Goal: Information Seeking & Learning: Learn about a topic

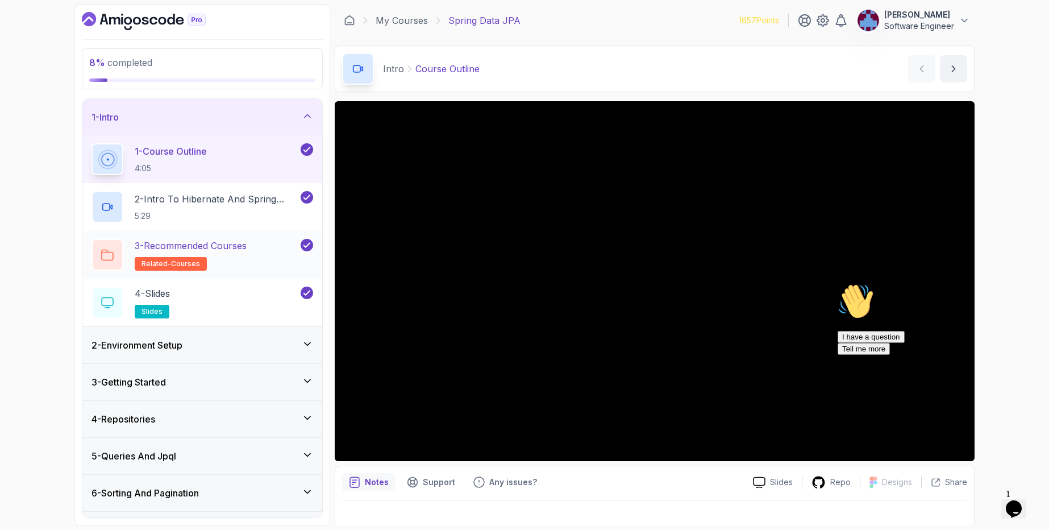
scroll to position [68, 0]
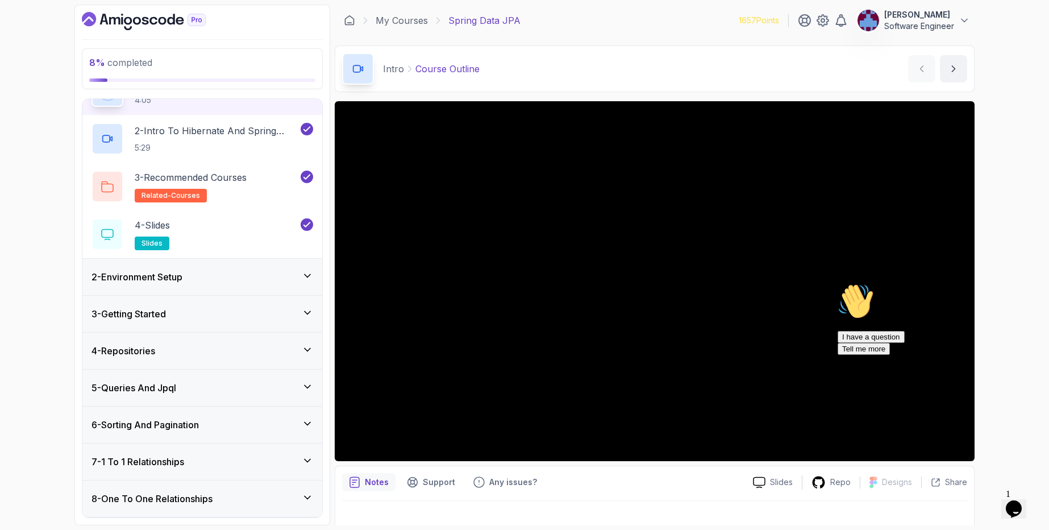
click at [218, 271] on div "2 - Environment Setup" at bounding box center [202, 277] width 222 height 14
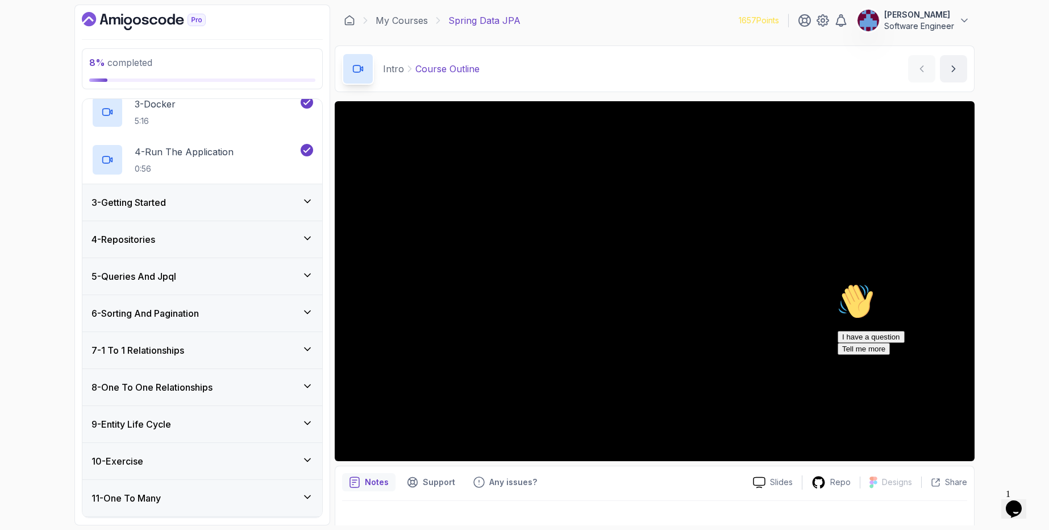
click at [201, 207] on div "3 - Getting Started" at bounding box center [202, 202] width 222 height 14
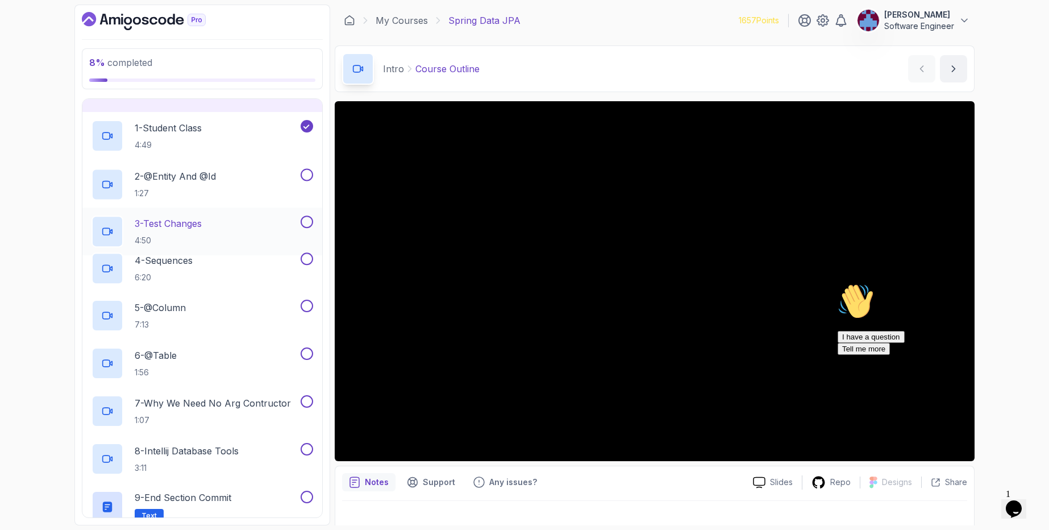
scroll to position [94, 0]
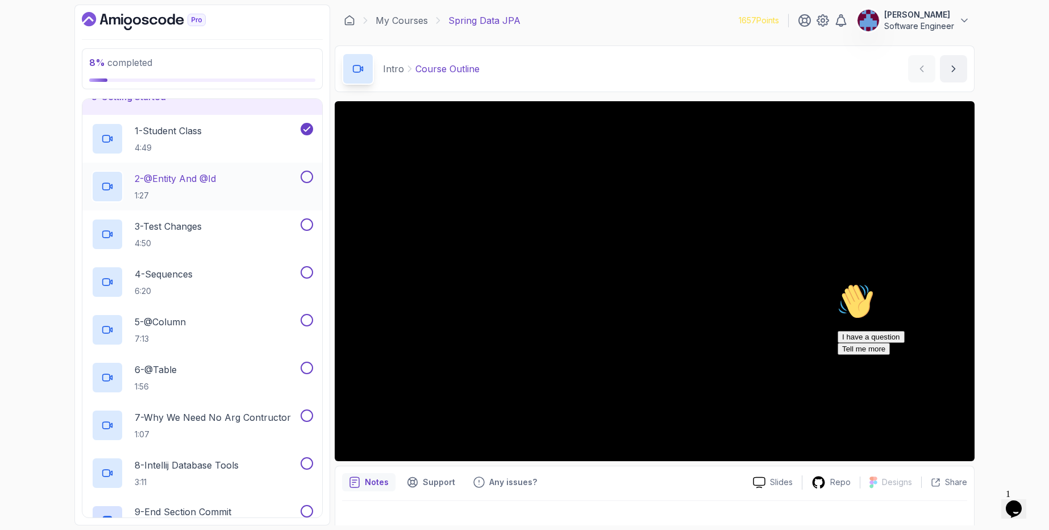
click at [255, 190] on div "2 - @Entity And @Id 1:27" at bounding box center [194, 186] width 207 height 32
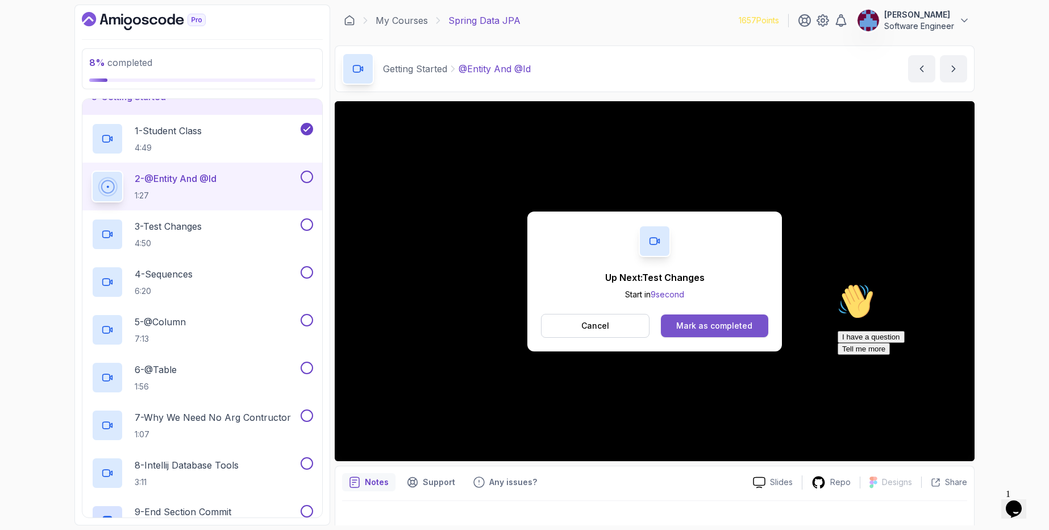
click at [722, 322] on div "Mark as completed" at bounding box center [714, 325] width 76 height 11
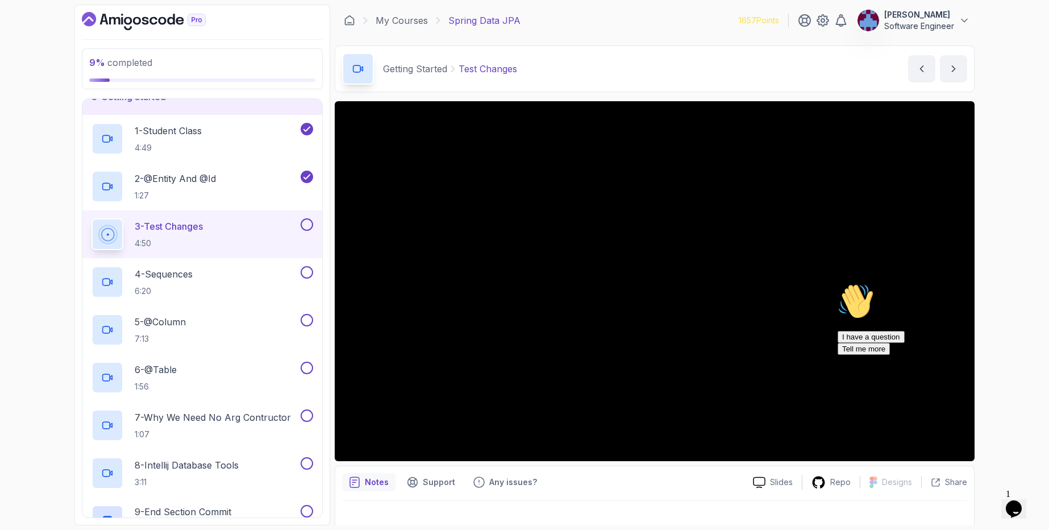
click at [838, 283] on icon "Chat attention grabber" at bounding box center [838, 283] width 0 height 0
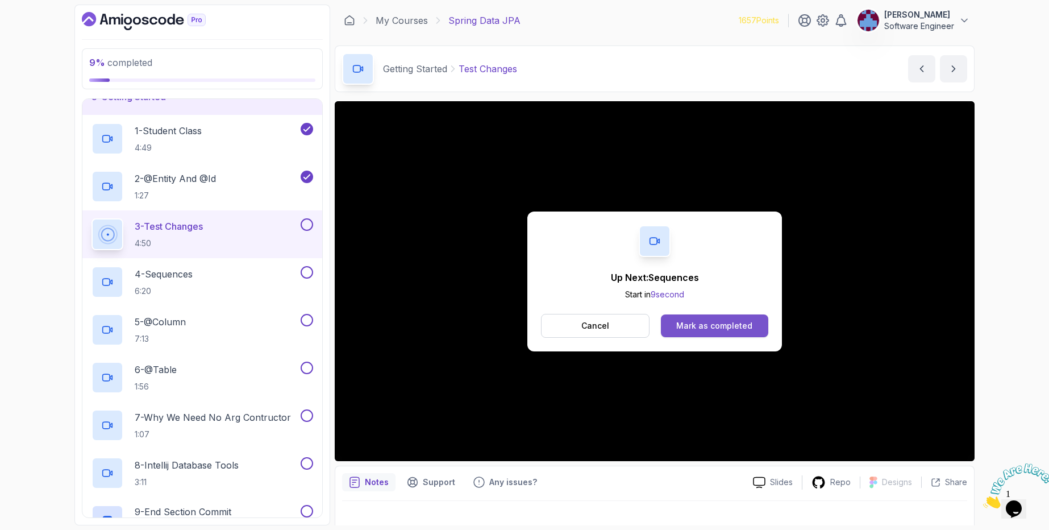
click at [692, 324] on div "Mark as completed" at bounding box center [714, 325] width 76 height 11
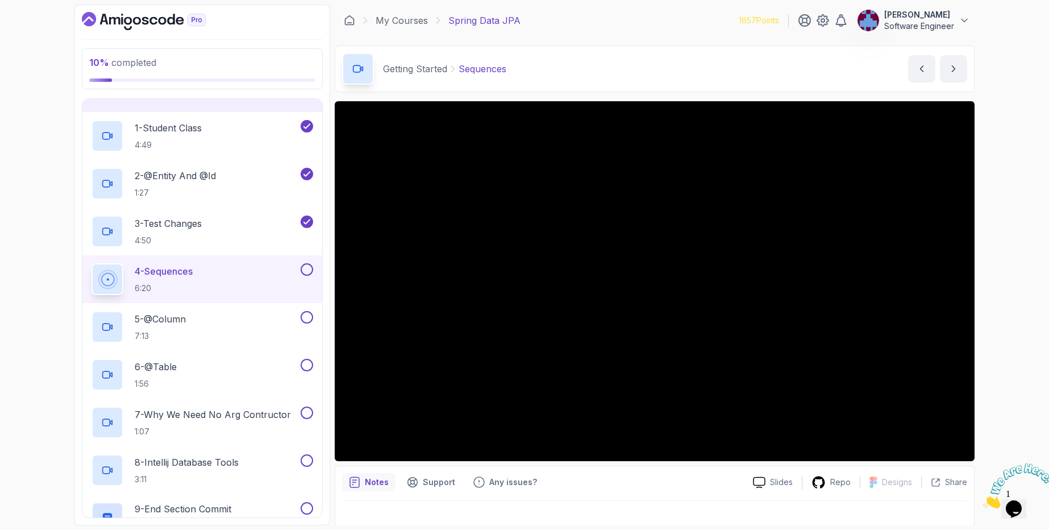
scroll to position [94, 0]
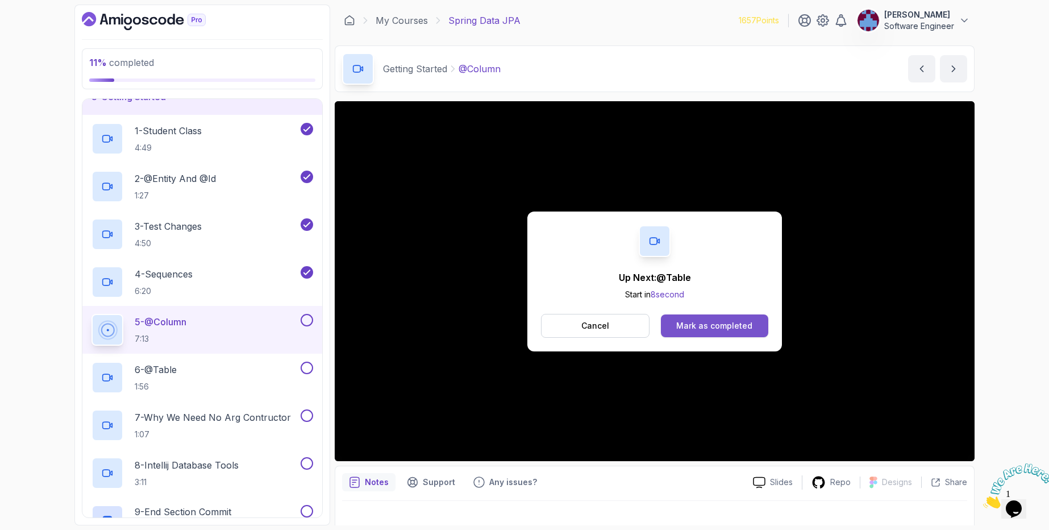
click at [736, 328] on div "Mark as completed" at bounding box center [714, 325] width 76 height 11
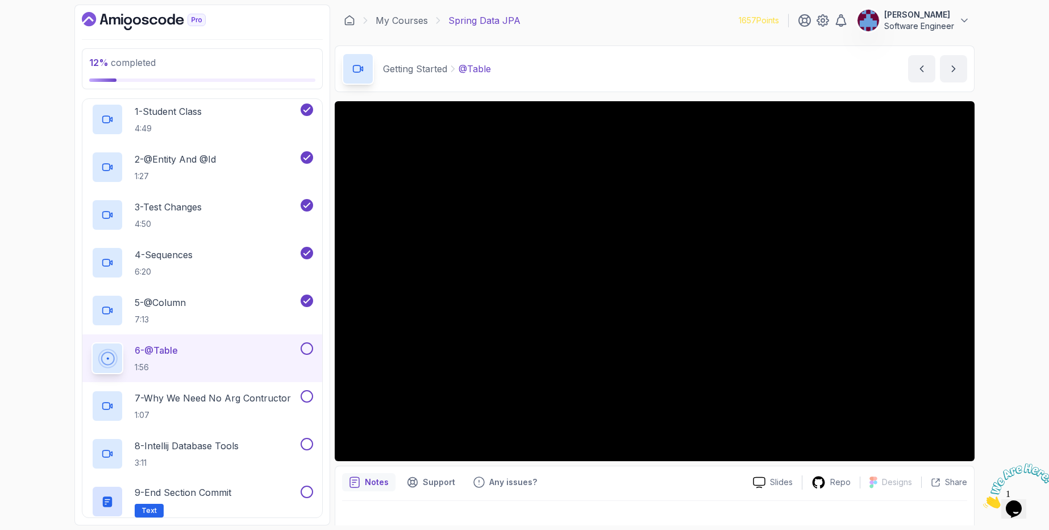
scroll to position [136, 0]
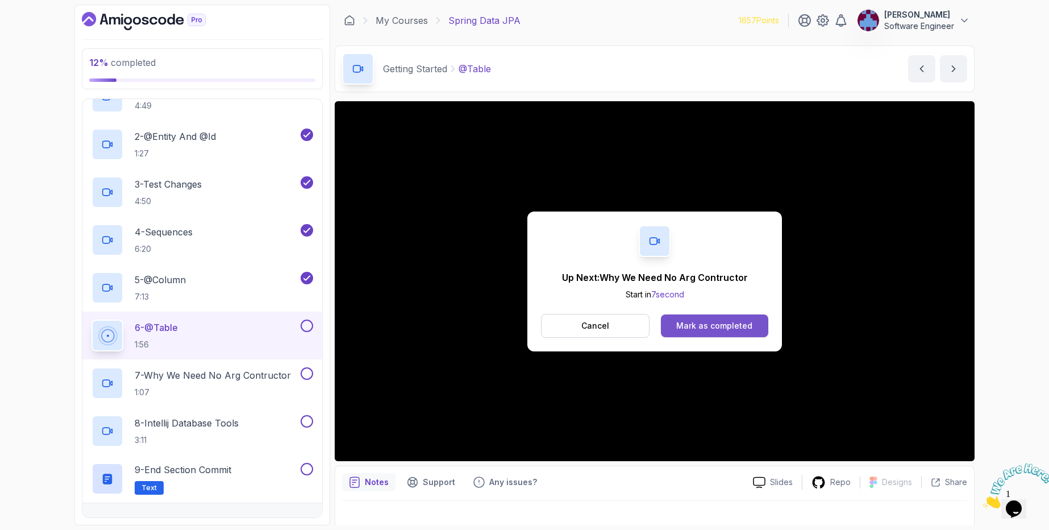
click at [688, 322] on div "Mark as completed" at bounding box center [714, 325] width 76 height 11
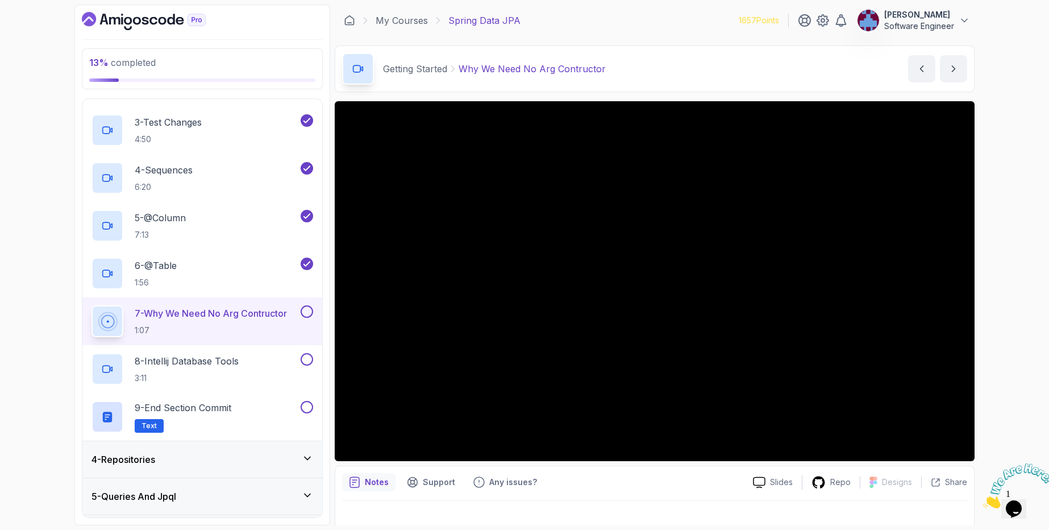
scroll to position [136, 0]
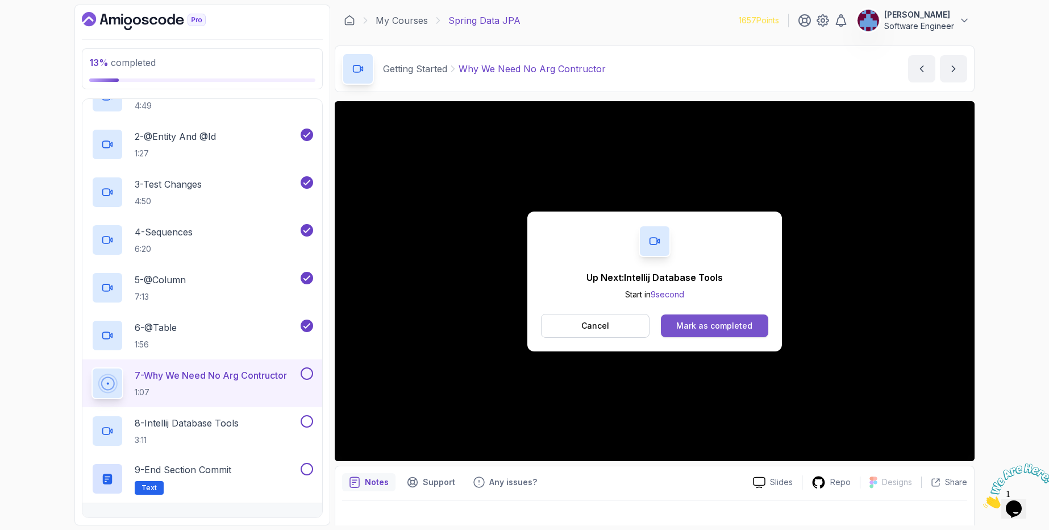
click at [702, 327] on div "Mark as completed" at bounding box center [714, 325] width 76 height 11
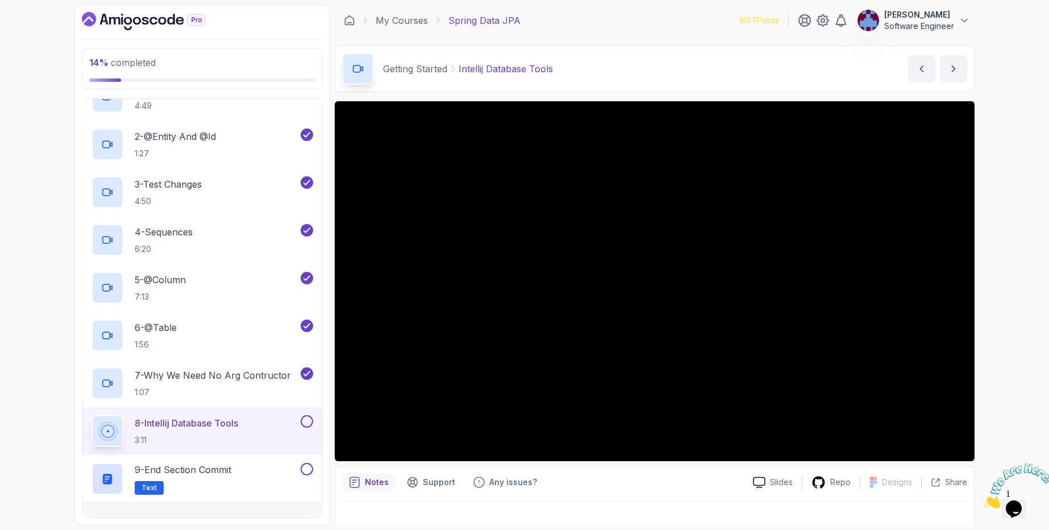
click at [309, 424] on button at bounding box center [307, 421] width 13 height 13
click at [247, 456] on div "9 - End Section Commit Text" at bounding box center [202, 479] width 240 height 48
click at [237, 472] on div "9 - End Section Commit Text" at bounding box center [194, 479] width 207 height 32
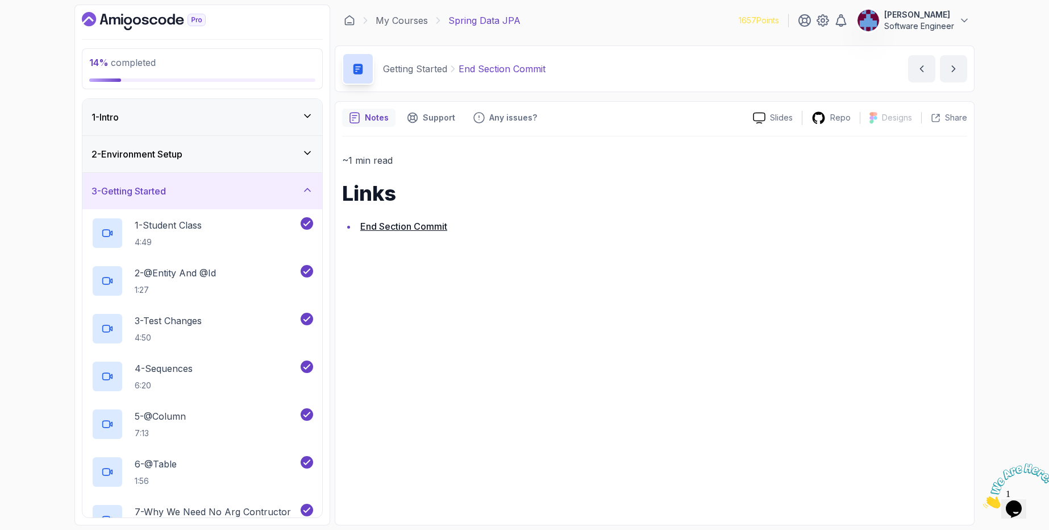
scroll to position [136, 0]
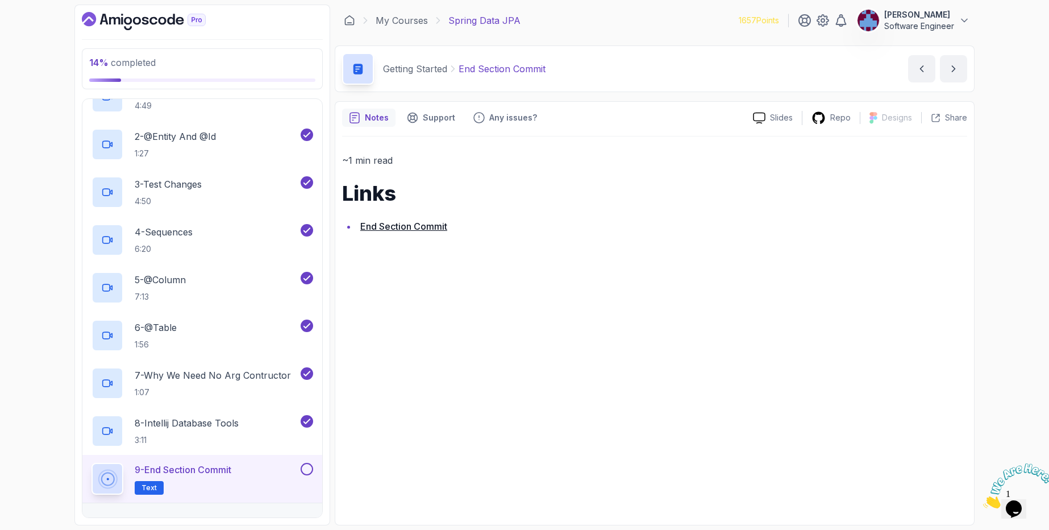
click at [297, 473] on div "9 - End Section Commit Text" at bounding box center [194, 479] width 207 height 32
click at [308, 471] on button at bounding box center [307, 469] width 13 height 13
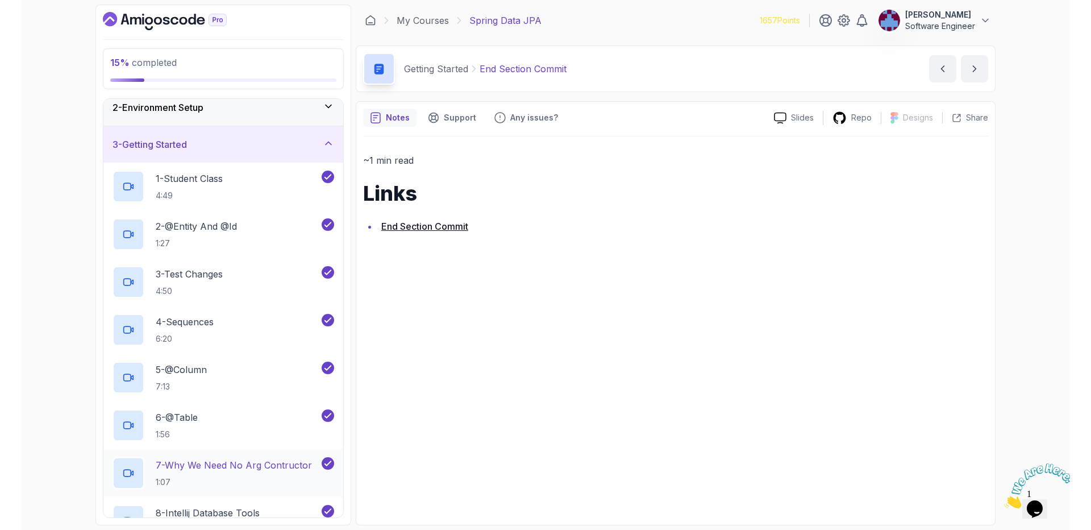
scroll to position [0, 0]
